Goal: Task Accomplishment & Management: Manage account settings

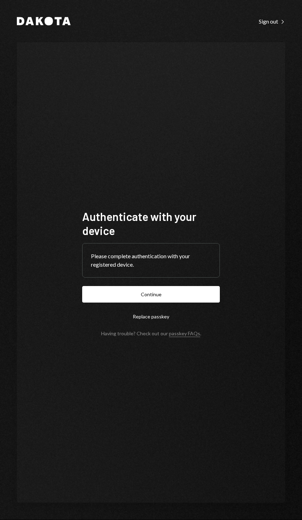
click at [91, 302] on button "Continue" at bounding box center [151, 294] width 138 height 17
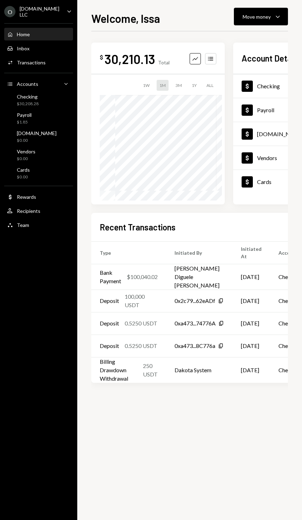
scroll to position [0, 0]
click at [275, 20] on icon "Caret Down" at bounding box center [278, 16] width 8 height 8
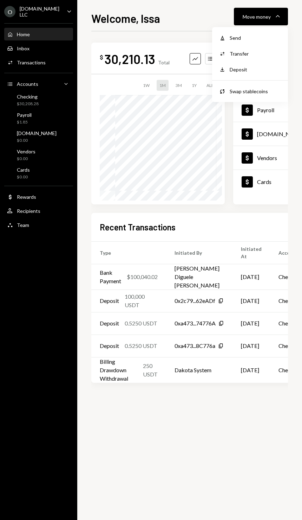
scroll to position [0, 0]
click at [49, 11] on div "O [DOMAIN_NAME] LLC Caret Down" at bounding box center [38, 12] width 77 height 12
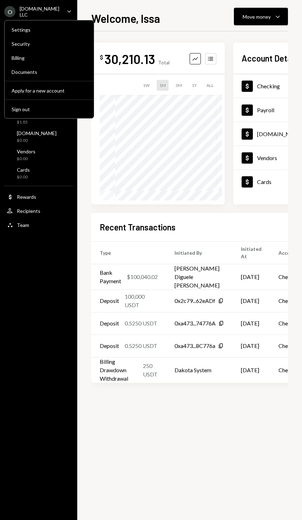
click at [60, 29] on div "Settings" at bounding box center [49, 30] width 75 height 6
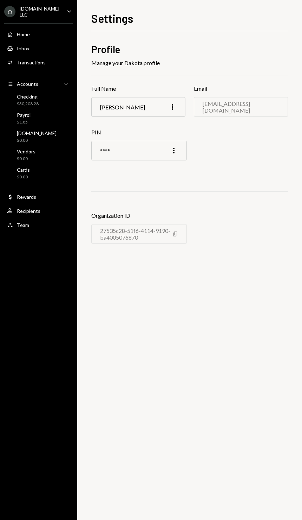
click at [46, 12] on div "O [DOMAIN_NAME] LLC Caret Down" at bounding box center [38, 12] width 77 height 12
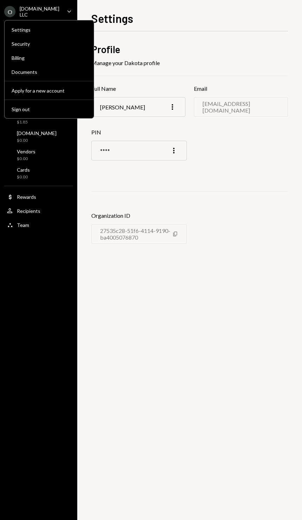
click at [57, 45] on div "Security" at bounding box center [49, 44] width 75 height 6
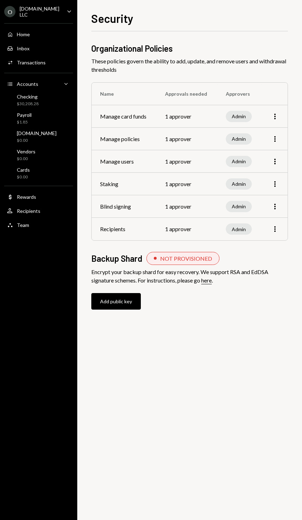
click at [127, 301] on button "Add public key" at bounding box center [116, 301] width 50 height 17
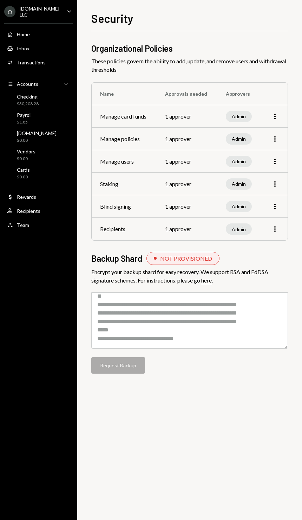
scroll to position [60, 0]
click at [129, 384] on div "Organizational Policies These policies govern the ability to add, update, and r…" at bounding box center [189, 215] width 197 height 345
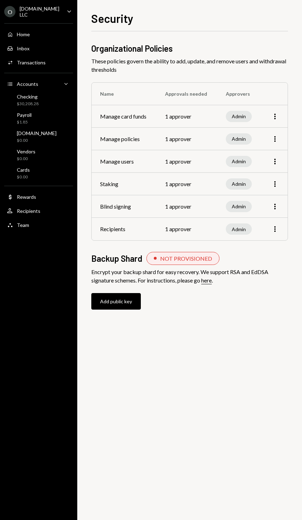
click at [275, 233] on icon "More" at bounding box center [275, 229] width 8 height 8
click at [149, 234] on td "Recipients" at bounding box center [124, 229] width 65 height 23
click at [126, 234] on td "Recipients" at bounding box center [124, 229] width 65 height 23
click at [183, 202] on td "1 approver" at bounding box center [187, 206] width 61 height 23
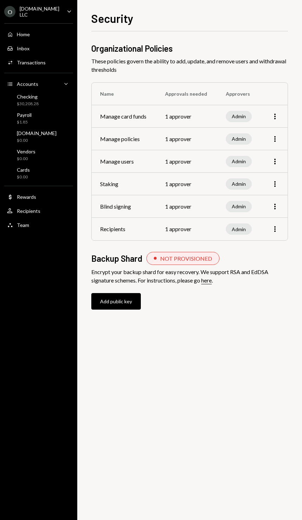
click at [245, 125] on td "Admin" at bounding box center [240, 116] width 44 height 23
click at [192, 116] on td "1 approver" at bounding box center [187, 116] width 61 height 23
click at [187, 144] on td "1 approver" at bounding box center [187, 139] width 61 height 23
click at [280, 116] on td "More" at bounding box center [275, 116] width 26 height 23
click at [281, 117] on td "More" at bounding box center [275, 116] width 26 height 23
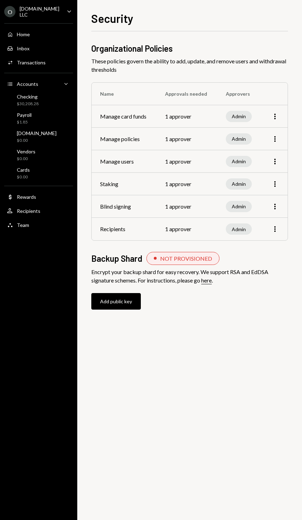
click at [276, 121] on icon "More" at bounding box center [275, 116] width 8 height 8
click at [259, 136] on div "Edit" at bounding box center [259, 133] width 35 height 12
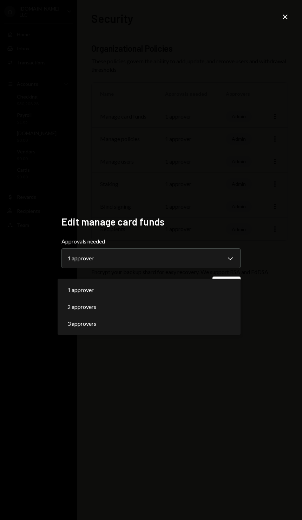
click at [168, 289] on div "1 approver" at bounding box center [149, 289] width 178 height 17
click at [221, 172] on div "**********" at bounding box center [151, 260] width 302 height 520
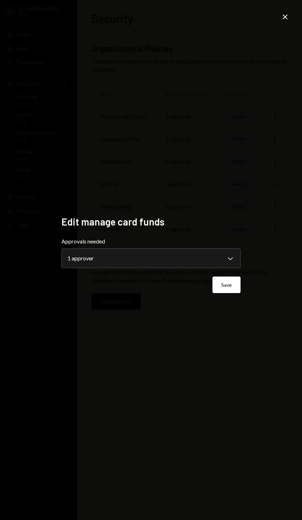
click at [282, 23] on div "**********" at bounding box center [151, 260] width 302 height 520
click at [287, 14] on icon "Close" at bounding box center [285, 17] width 8 height 8
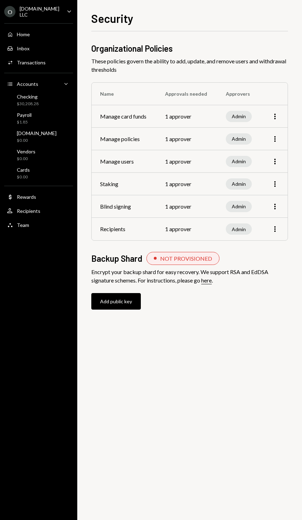
click at [42, 100] on div "Checking $30,208.28" at bounding box center [38, 100] width 63 height 13
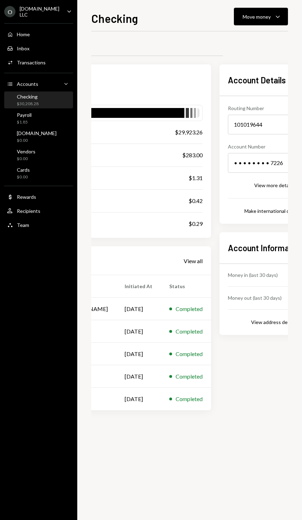
scroll to position [0, 223]
click at [264, 21] on button "Move money Caret Down" at bounding box center [261, 17] width 54 height 18
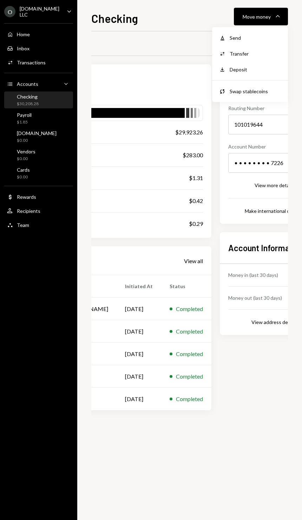
click at [259, 44] on div "Withdraw Send" at bounding box center [250, 38] width 70 height 16
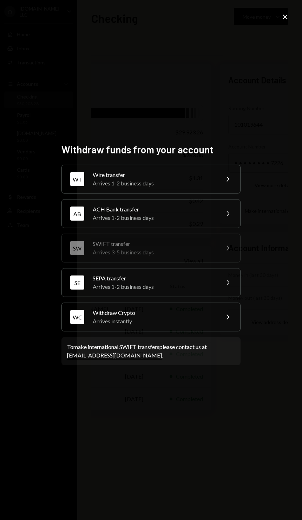
click at [284, 20] on icon "Close" at bounding box center [285, 17] width 8 height 8
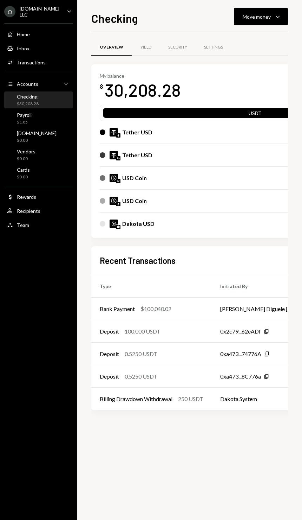
scroll to position [0, 0]
click at [146, 44] on div "Yield" at bounding box center [146, 47] width 11 height 6
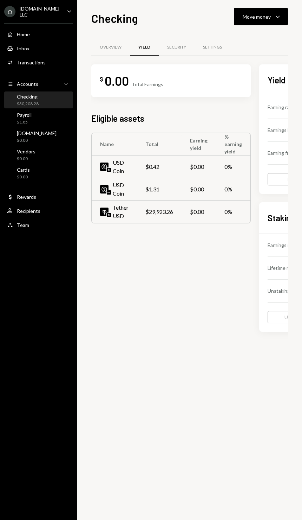
click at [178, 44] on div "Security" at bounding box center [176, 47] width 19 height 6
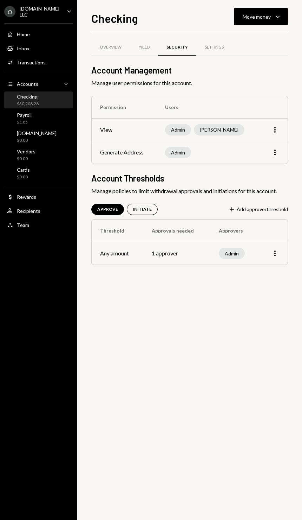
click at [120, 48] on div "Overview" at bounding box center [111, 47] width 22 height 6
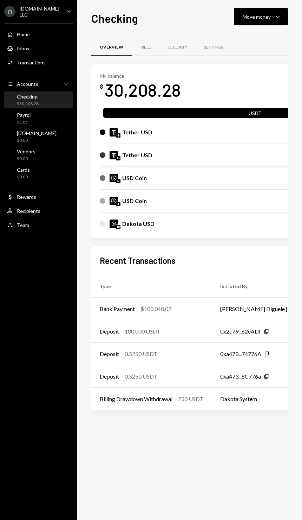
click at [219, 40] on div "Settings" at bounding box center [214, 47] width 36 height 17
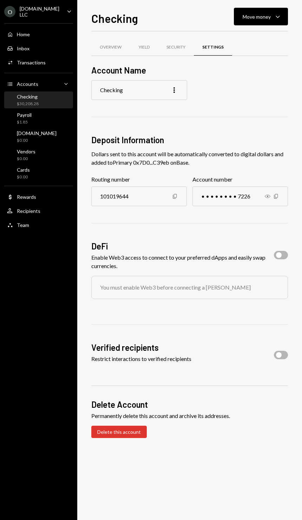
click at [116, 45] on div "Overview" at bounding box center [111, 47] width 22 height 6
